Goal: Task Accomplishment & Management: Use online tool/utility

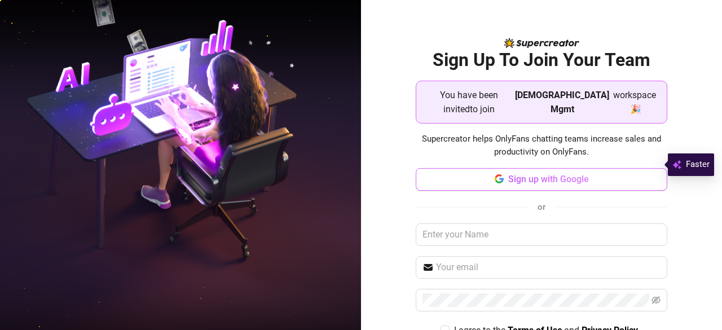
click at [517, 174] on span "Sign up with Google" at bounding box center [549, 179] width 81 height 11
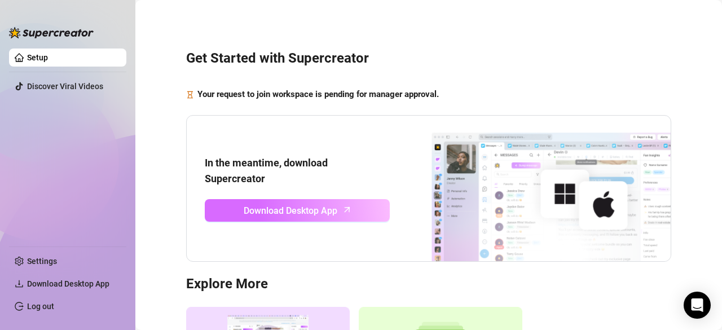
click at [286, 211] on span "Download Desktop App" at bounding box center [291, 211] width 94 height 14
